Goal: Information Seeking & Learning: Learn about a topic

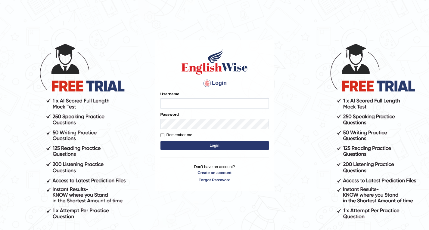
click at [181, 99] on input "Username" at bounding box center [214, 103] width 108 height 10
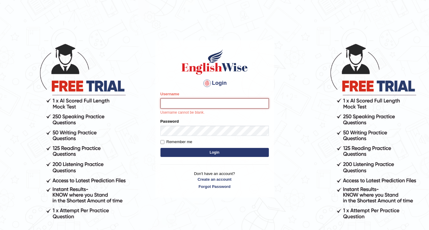
type input "adrianmillan"
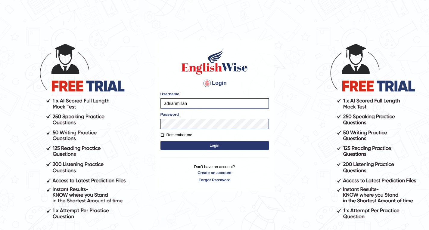
click at [161, 136] on input "Remember me" at bounding box center [162, 135] width 4 height 4
checkbox input "true"
click at [192, 146] on button "Login" at bounding box center [214, 145] width 108 height 9
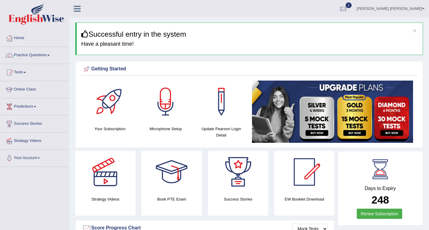
click at [416, 62] on div "Getting Started Your Subscription Microphone Setup Update Pearson Login Detail ×" at bounding box center [248, 104] width 347 height 87
click at [24, 57] on link "Practice Questions" at bounding box center [34, 54] width 69 height 15
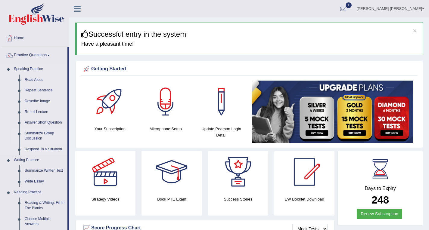
click at [37, 138] on link "Summarize Group Discussion" at bounding box center [44, 136] width 45 height 16
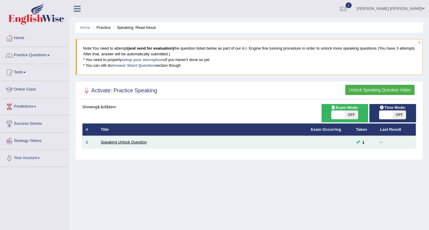
click at [136, 143] on link "Speaking Unlock Question" at bounding box center [124, 142] width 46 height 5
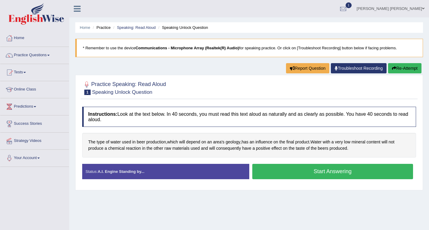
click at [311, 174] on button "Start Answering" at bounding box center [332, 171] width 161 height 15
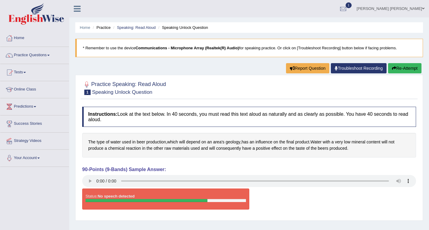
click at [300, 172] on h4 "90-Points (9-Bands) Sample Answer:" at bounding box center [249, 169] width 334 height 5
click at [44, 55] on link "Practice Questions" at bounding box center [34, 54] width 69 height 15
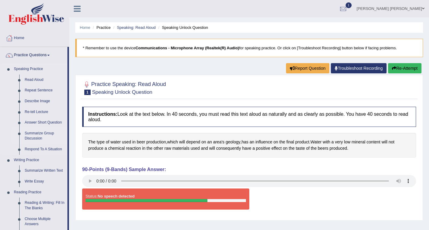
click at [45, 138] on link "Summarize Group Discussion" at bounding box center [44, 136] width 45 height 16
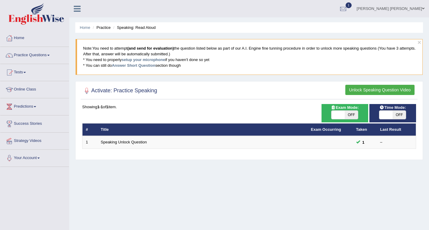
click at [372, 88] on button "Unlock Speaking Question Video" at bounding box center [379, 90] width 69 height 10
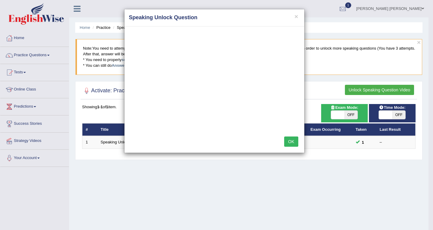
click at [290, 141] on button "OK" at bounding box center [291, 142] width 14 height 10
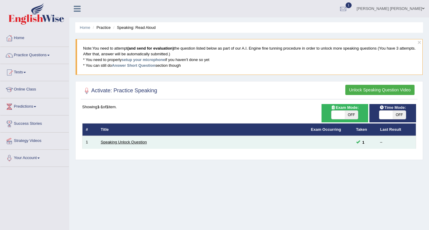
click at [136, 144] on link "Speaking Unlock Question" at bounding box center [124, 142] width 46 height 5
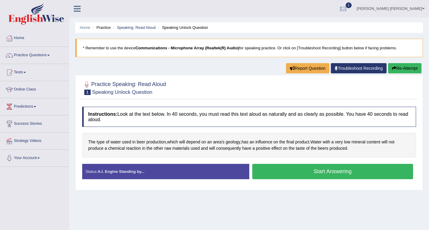
click at [288, 172] on button "Start Answering" at bounding box center [332, 171] width 161 height 15
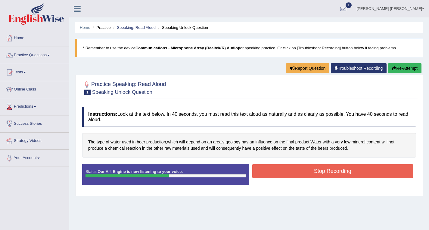
click at [343, 173] on button "Stop Recording" at bounding box center [332, 171] width 161 height 14
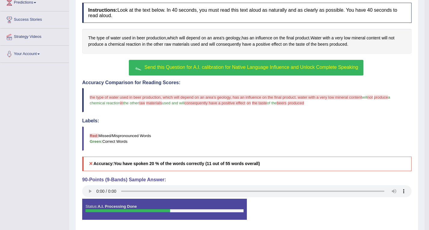
scroll to position [104, 0]
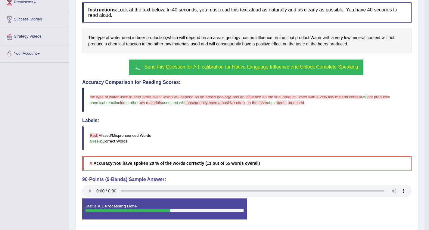
click at [251, 61] on button "Send this Question for A.I. calibration for Native Language Influence and Unloc…" at bounding box center [246, 68] width 234 height 16
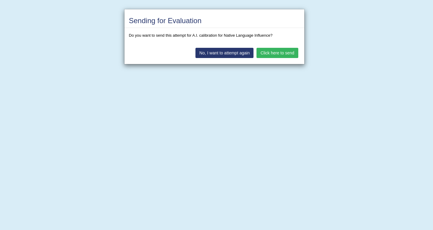
click at [277, 53] on button "Click here to send" at bounding box center [278, 53] width 42 height 10
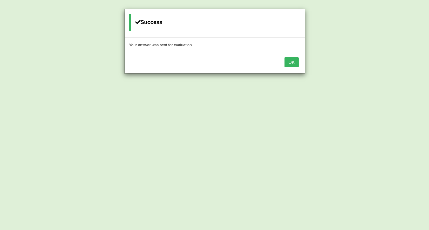
click at [295, 62] on button "OK" at bounding box center [291, 62] width 14 height 10
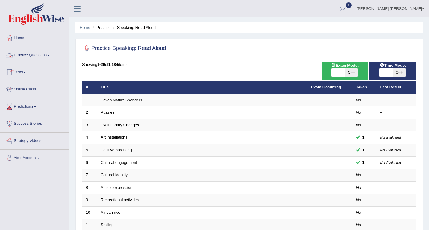
click at [46, 52] on link "Practice Questions" at bounding box center [34, 54] width 69 height 15
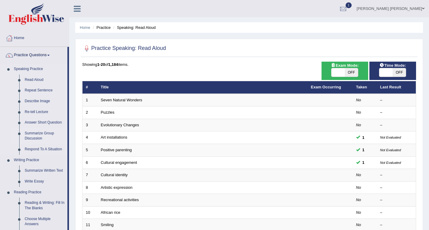
click at [30, 133] on link "Summarize Group Discussion" at bounding box center [44, 136] width 45 height 16
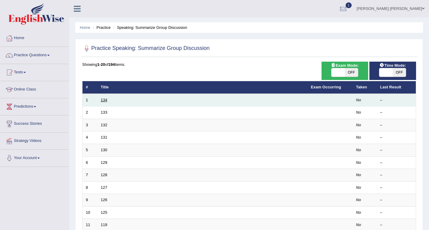
click at [102, 101] on link "134" at bounding box center [104, 100] width 7 height 5
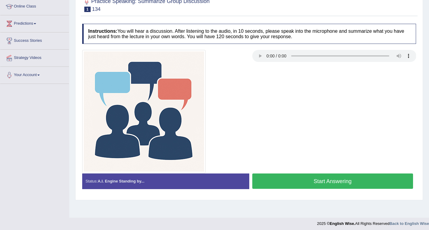
scroll to position [86, 0]
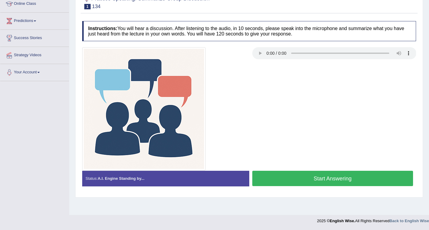
click at [314, 173] on button "Start Answering" at bounding box center [332, 178] width 161 height 15
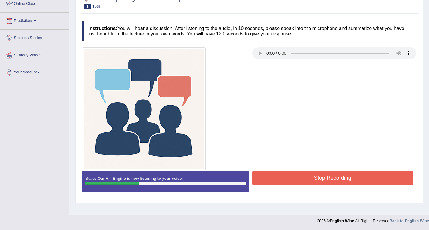
click at [325, 180] on button "Stop Recording" at bounding box center [332, 178] width 161 height 14
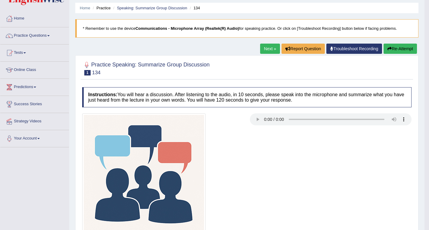
scroll to position [19, 0]
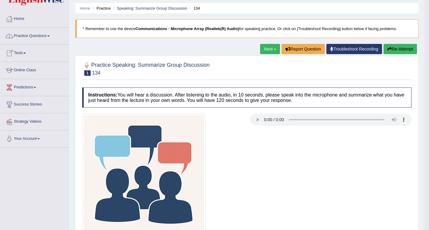
click at [49, 34] on link "Practice Questions" at bounding box center [34, 35] width 69 height 15
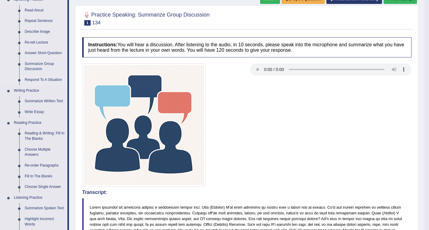
scroll to position [70, 0]
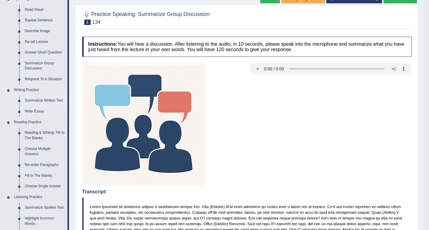
click at [47, 100] on link "Summarize Written Text" at bounding box center [44, 100] width 45 height 11
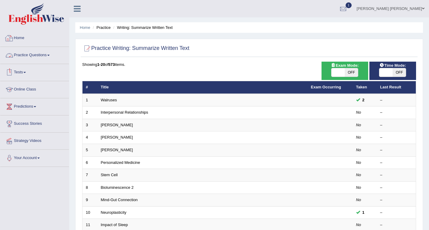
click at [21, 36] on link "Home" at bounding box center [34, 37] width 69 height 15
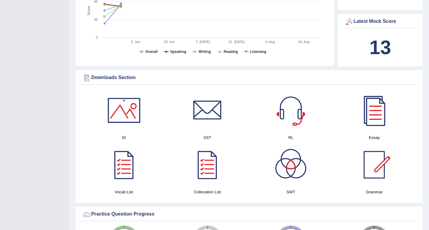
scroll to position [235, 0]
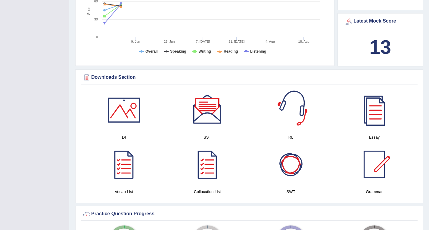
click at [291, 172] on div at bounding box center [290, 164] width 42 height 42
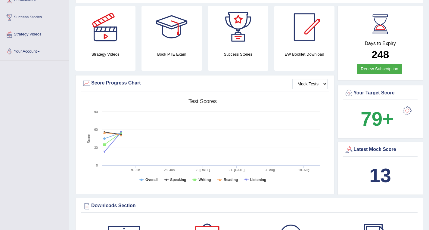
scroll to position [0, 0]
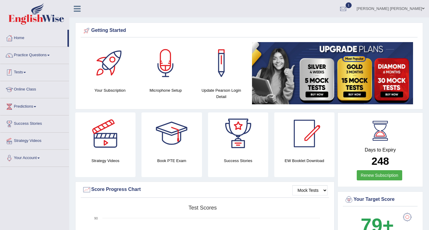
click at [23, 70] on link "Tests" at bounding box center [34, 71] width 69 height 15
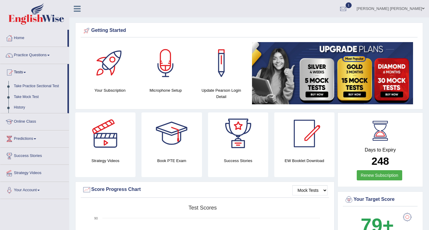
click at [25, 124] on link "Online Class" at bounding box center [34, 120] width 69 height 15
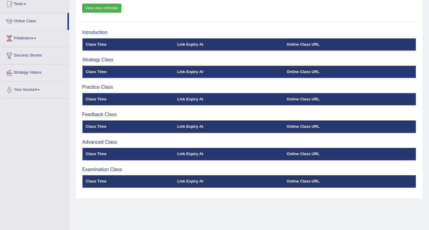
scroll to position [16, 0]
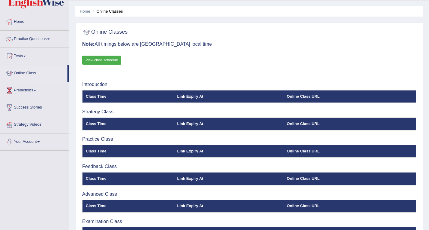
click at [103, 61] on link "View class schedule" at bounding box center [101, 60] width 39 height 9
click at [50, 37] on link "Practice Questions" at bounding box center [34, 38] width 69 height 15
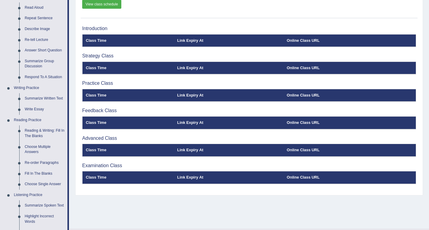
scroll to position [75, 0]
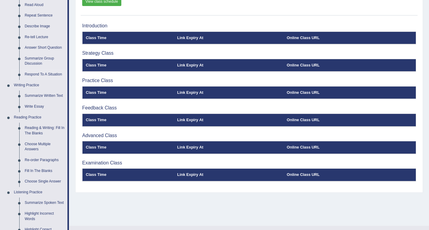
click at [54, 74] on link "Respond To A Situation" at bounding box center [44, 74] width 45 height 11
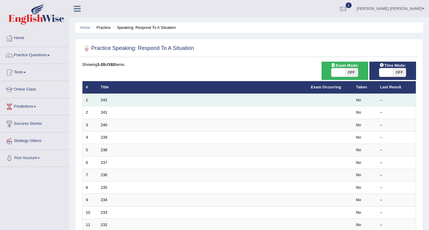
click at [105, 97] on td "242" at bounding box center [202, 100] width 210 height 13
click at [102, 100] on link "242" at bounding box center [104, 100] width 7 height 5
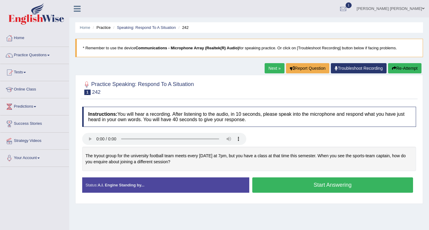
scroll to position [25, 0]
